Goal: Task Accomplishment & Management: Manage account settings

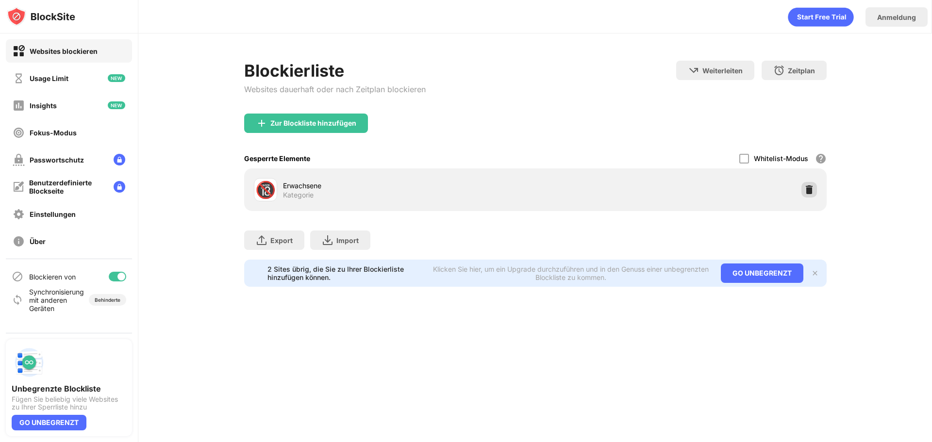
click at [813, 188] on img at bounding box center [810, 190] width 10 height 10
